Goal: Check status: Check status

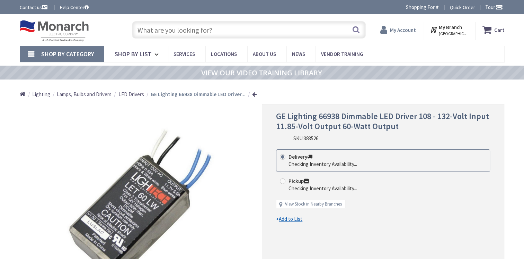
type input "[GEOGRAPHIC_DATA], [GEOGRAPHIC_DATA]"
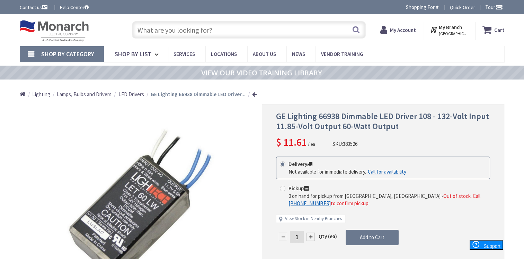
click at [410, 30] on strong "My Account" at bounding box center [403, 30] width 26 height 7
click at [410, 30] on strong "My Account" at bounding box center [400, 27] width 26 height 7
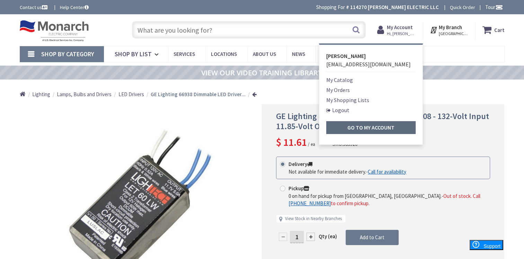
click at [372, 127] on strong "Go to My Account" at bounding box center [371, 127] width 47 height 7
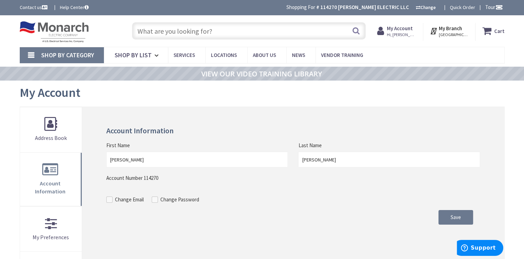
scroll to position [35, 0]
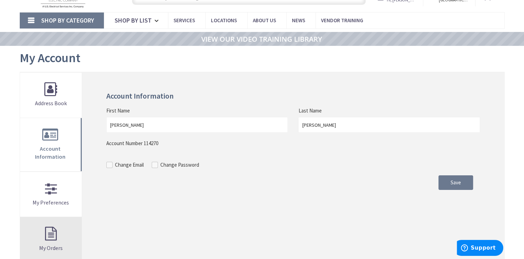
click at [61, 226] on link "My Orders" at bounding box center [51, 239] width 62 height 45
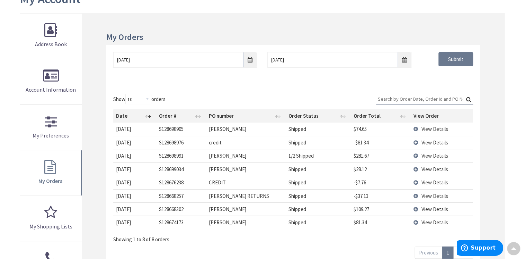
scroll to position [105, 0]
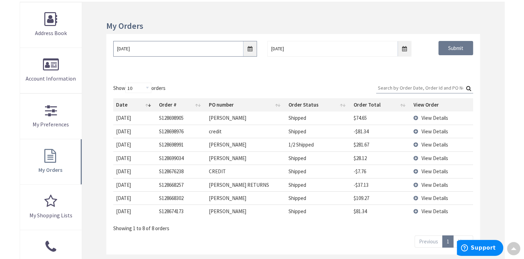
click at [251, 49] on input "8/28/2025" at bounding box center [185, 49] width 144 height 16
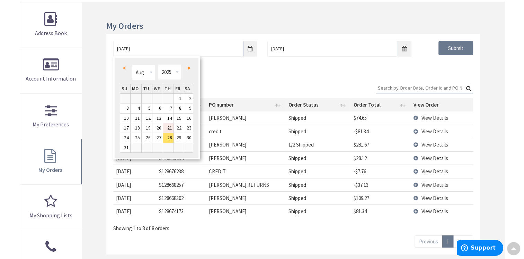
click at [169, 125] on link "21" at bounding box center [168, 127] width 10 height 9
type input "08/21/2025"
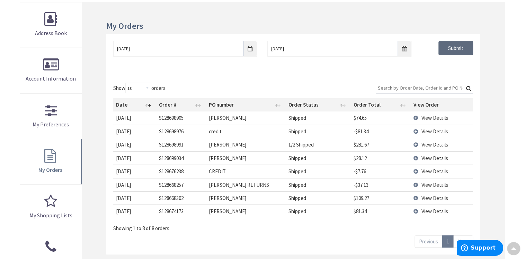
click at [456, 47] on input "Submit" at bounding box center [456, 48] width 35 height 15
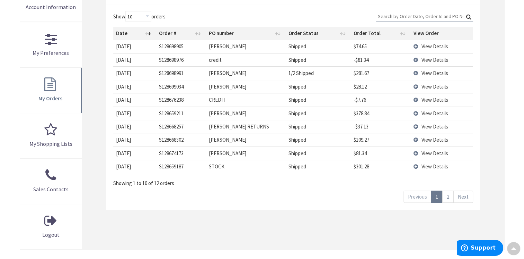
scroll to position [209, 0]
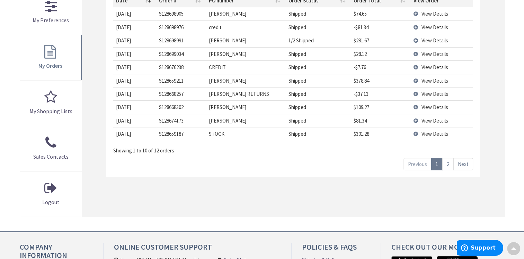
click at [450, 162] on link "2" at bounding box center [448, 164] width 11 height 12
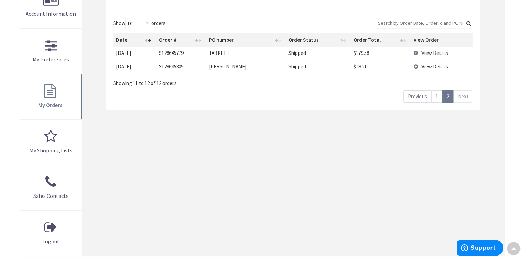
scroll to position [139, 0]
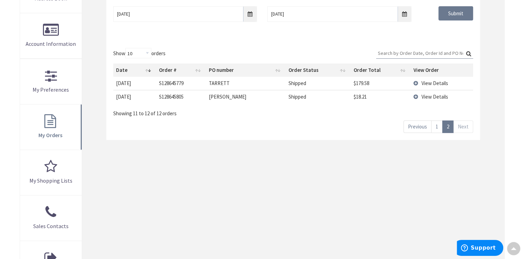
click at [416, 83] on td "View Details" at bounding box center [442, 83] width 62 height 13
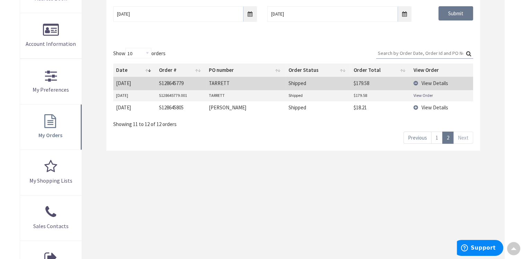
click at [420, 95] on link "View Order" at bounding box center [423, 95] width 19 height 6
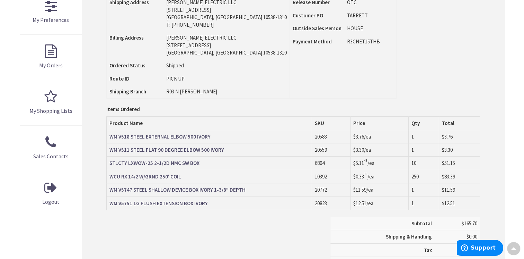
scroll to position [209, 0]
